Goal: Task Accomplishment & Management: Manage account settings

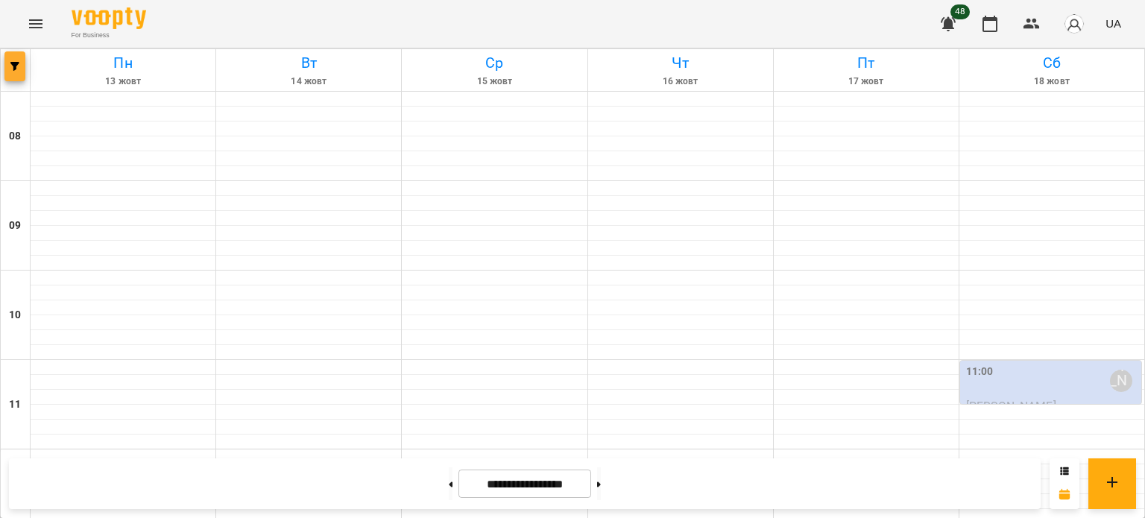
click at [15, 80] on button "button" at bounding box center [14, 66] width 21 height 30
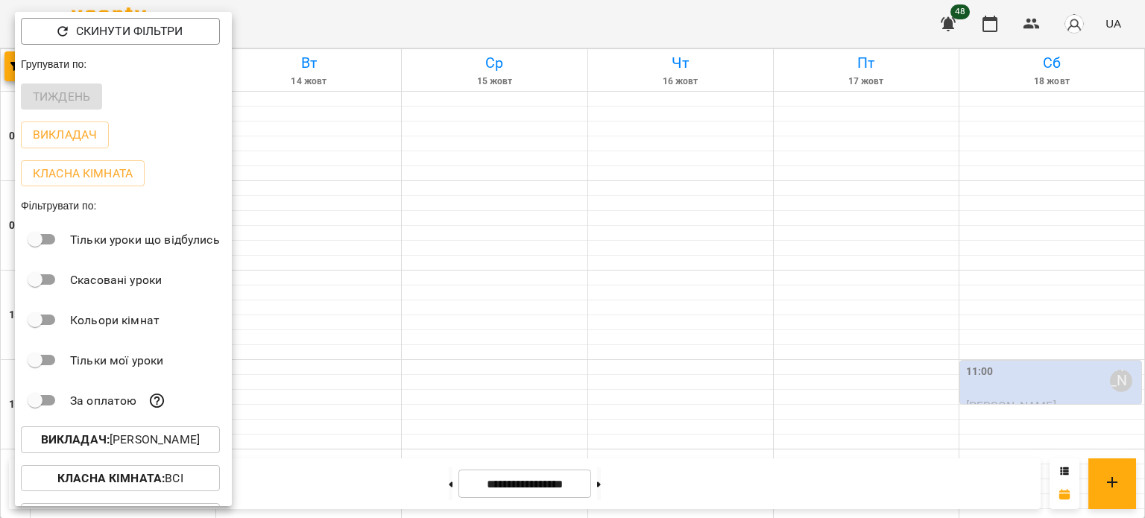
click at [150, 441] on p "Викладач : [PERSON_NAME]" at bounding box center [120, 440] width 159 height 18
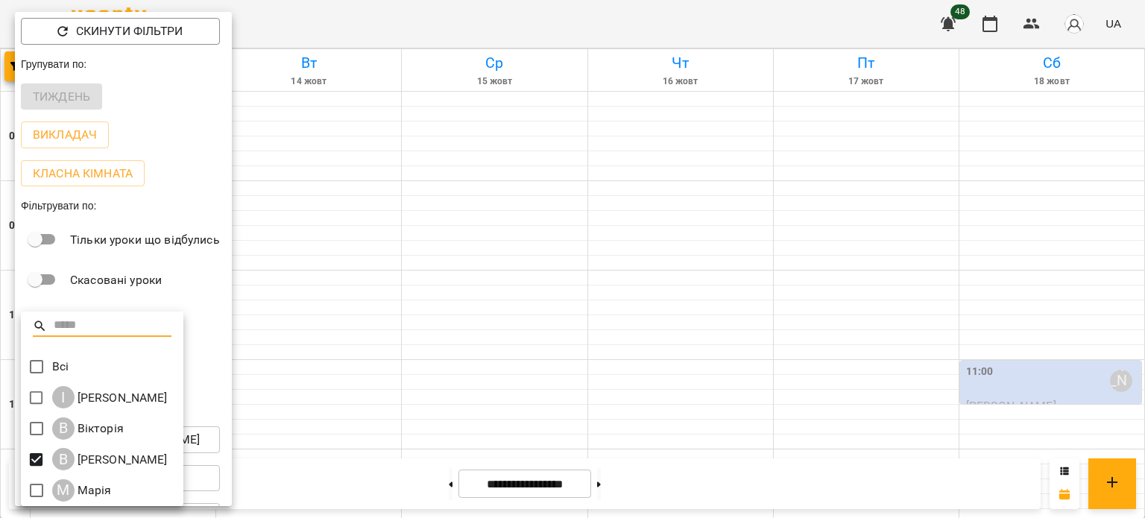
scroll to position [3, 0]
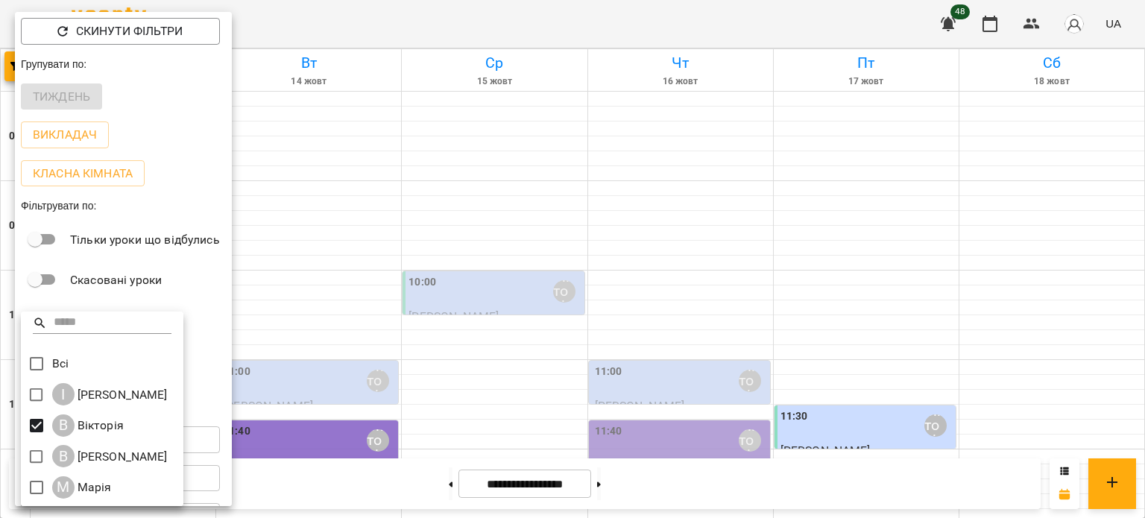
click at [371, 209] on div at bounding box center [572, 259] width 1145 height 518
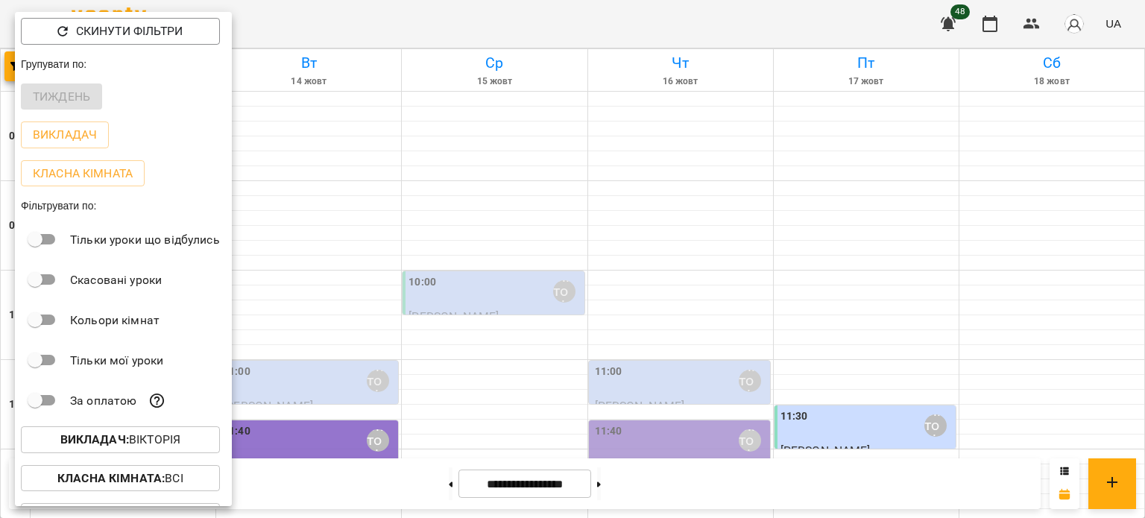
click at [298, 235] on div at bounding box center [572, 259] width 1145 height 518
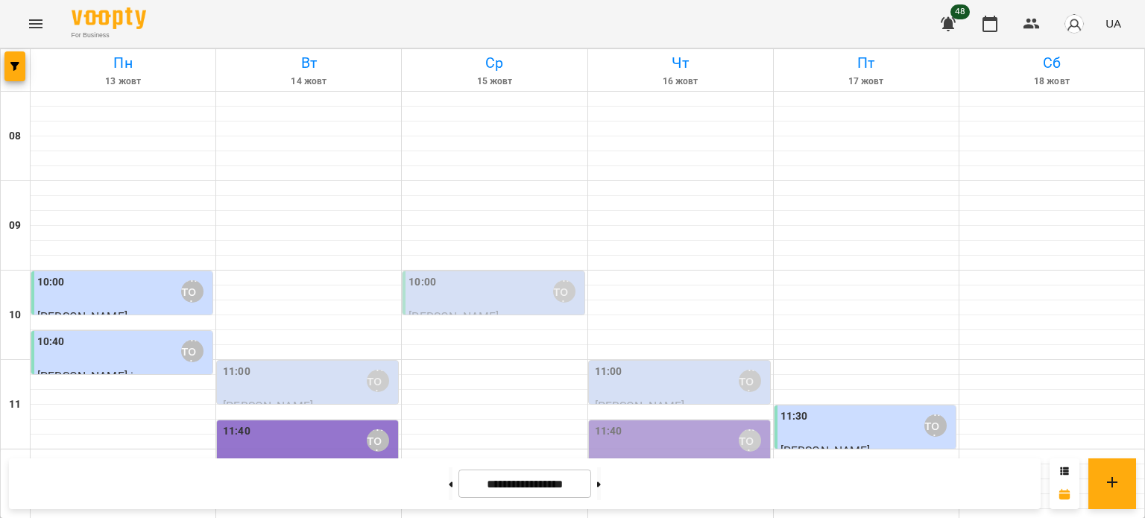
scroll to position [149, 0]
click at [280, 364] on div "11:00 [PERSON_NAME]" at bounding box center [309, 381] width 172 height 34
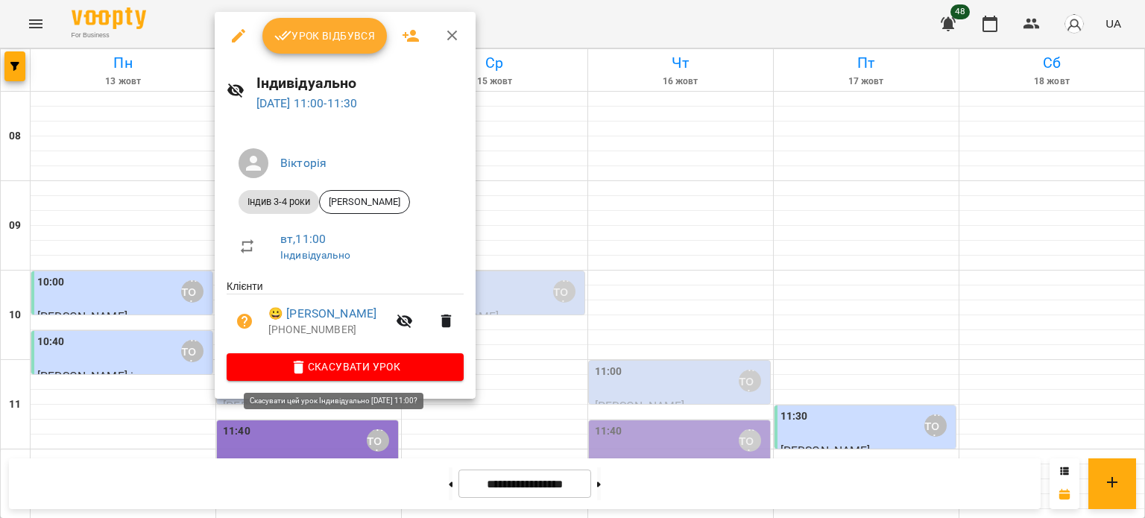
click at [322, 367] on span "Скасувати Урок" at bounding box center [345, 367] width 213 height 18
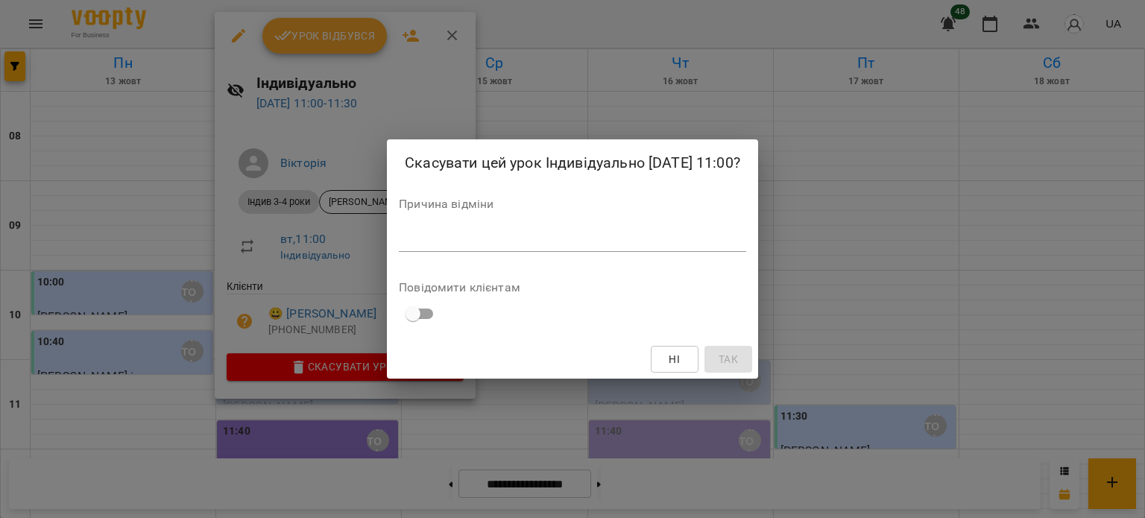
click at [459, 243] on textarea at bounding box center [573, 240] width 348 height 14
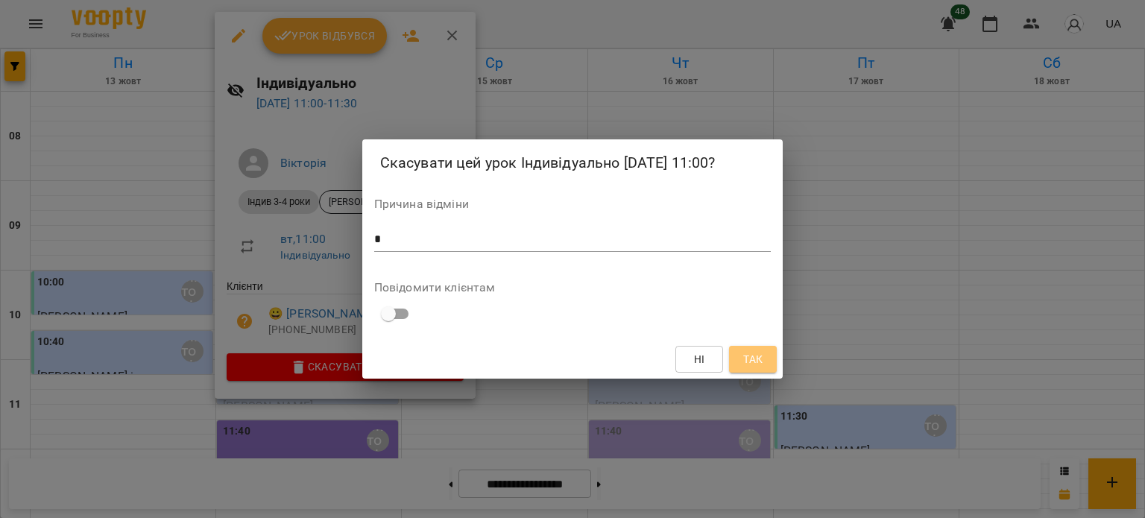
click at [761, 360] on span "Так" at bounding box center [752, 359] width 19 height 18
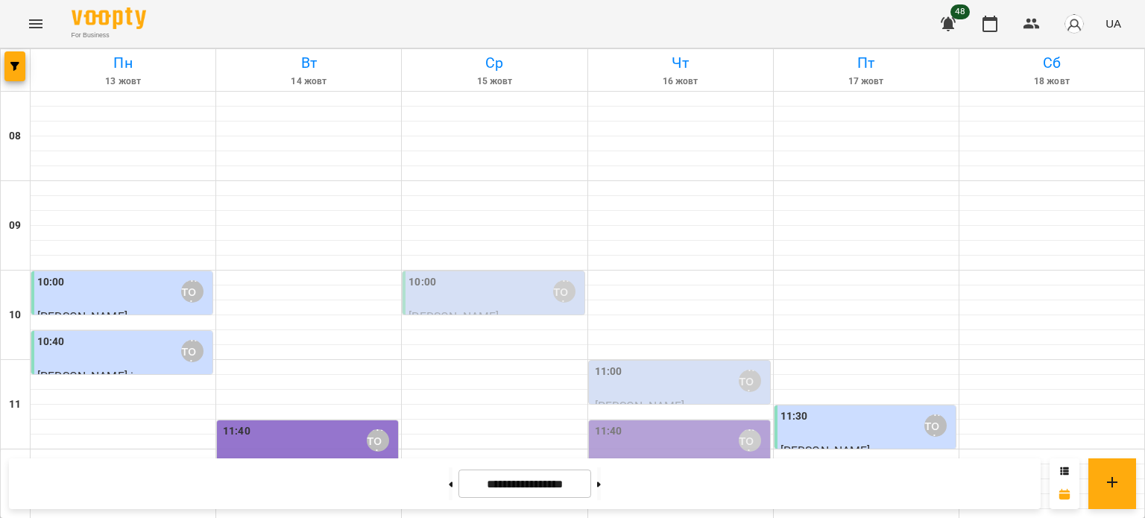
click at [644, 364] on div "11:00 [PERSON_NAME]" at bounding box center [681, 381] width 172 height 34
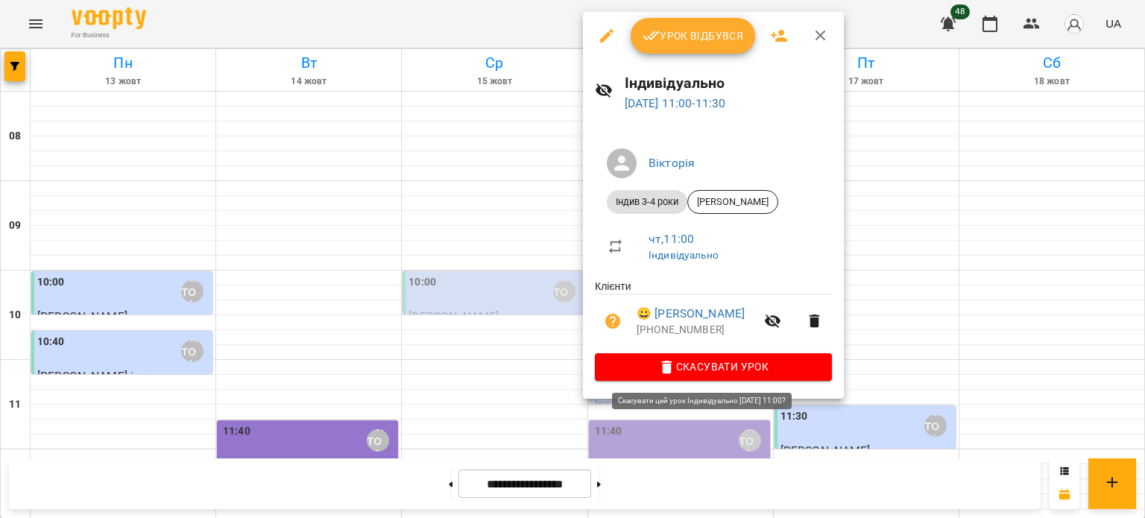
click at [707, 362] on span "Скасувати Урок" at bounding box center [713, 367] width 213 height 18
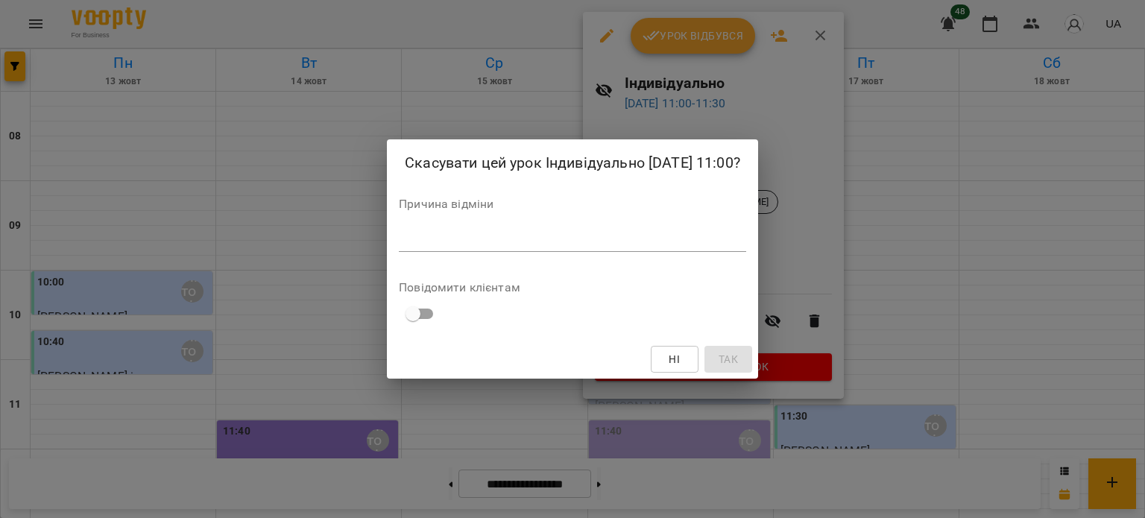
click at [644, 216] on div "Причина відміни *" at bounding box center [573, 228] width 348 height 60
click at [642, 229] on div "Причина відміни *" at bounding box center [573, 228] width 348 height 60
click at [625, 241] on textarea at bounding box center [573, 240] width 348 height 14
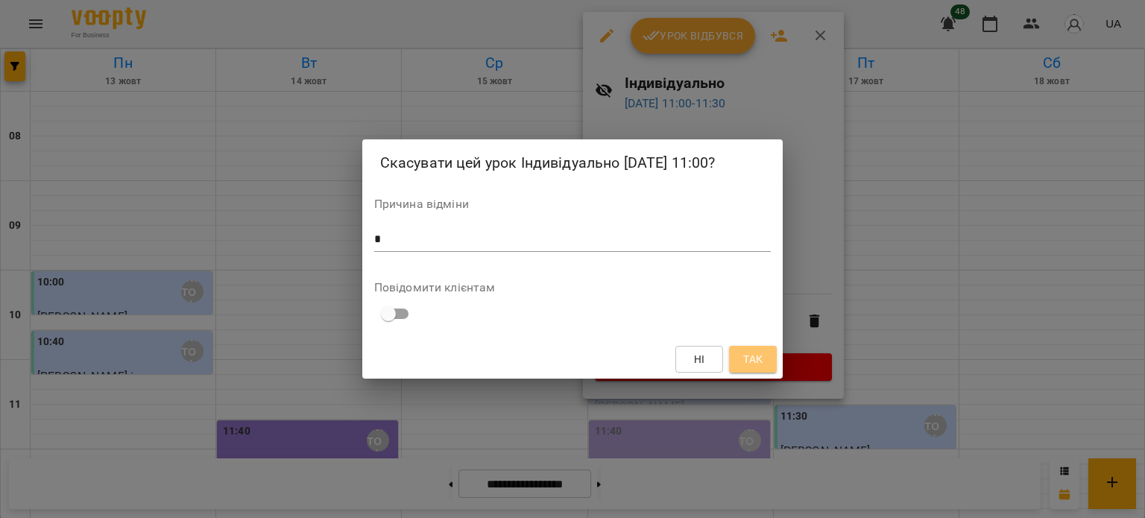
click at [758, 362] on span "Так" at bounding box center [752, 359] width 19 height 18
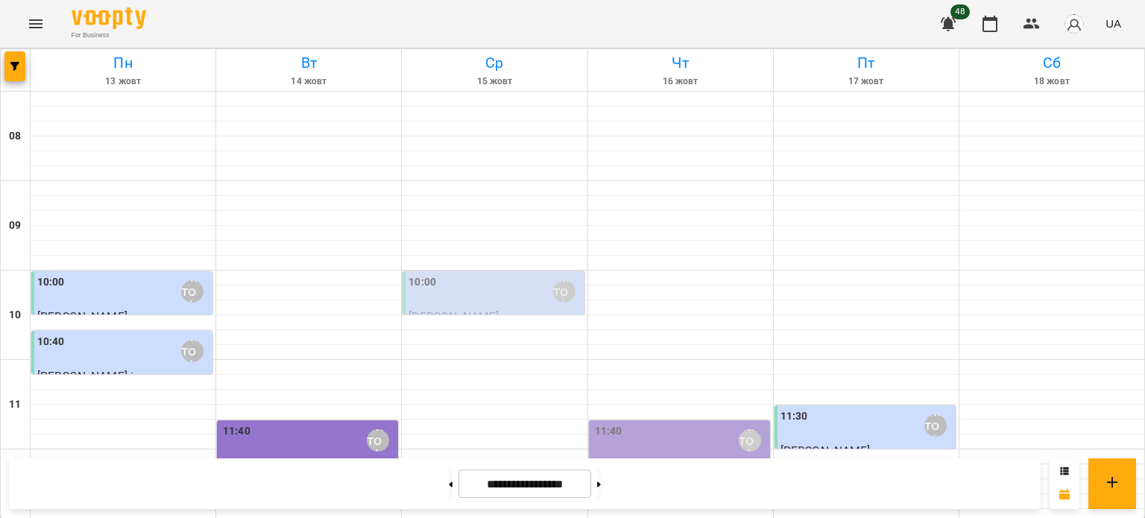
scroll to position [671, 0]
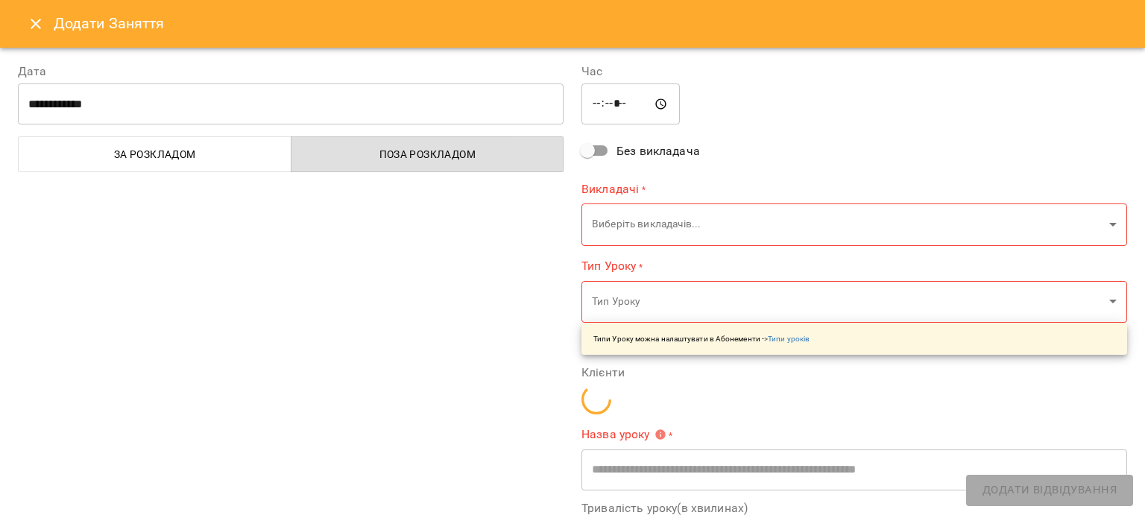
type input "**********"
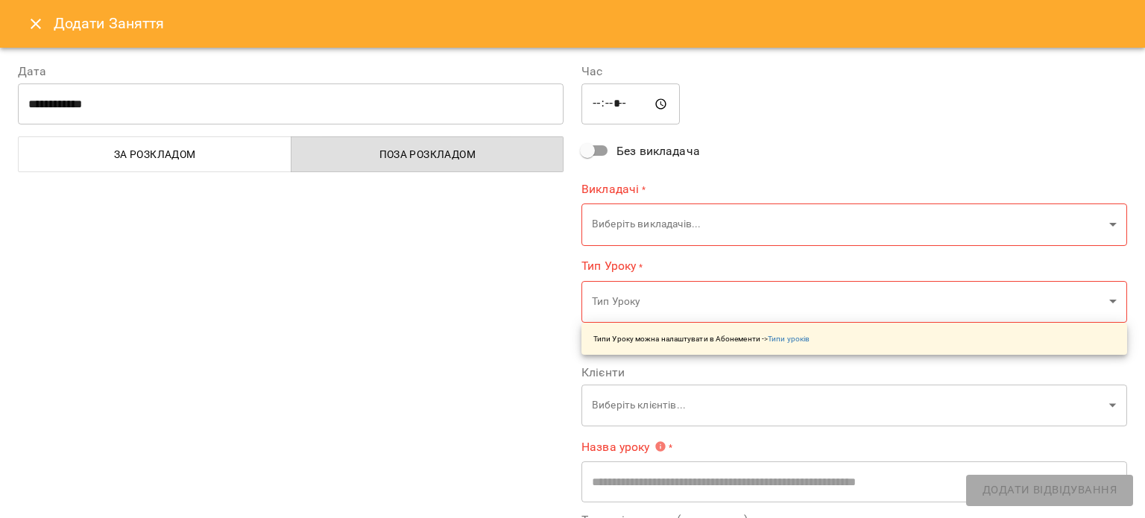
click at [39, 30] on icon "Close" at bounding box center [36, 24] width 18 height 18
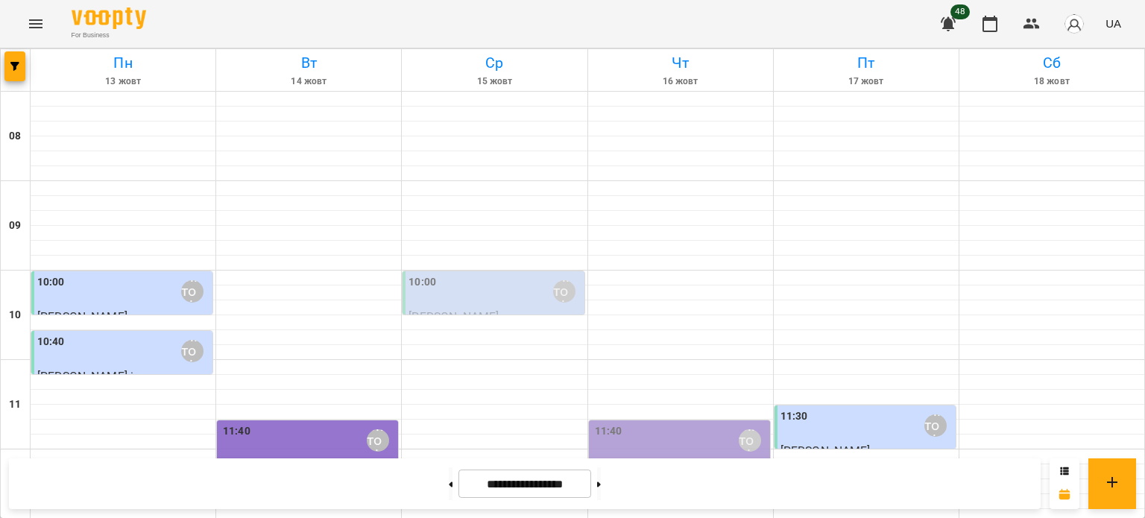
scroll to position [522, 0]
